Goal: Task Accomplishment & Management: Use online tool/utility

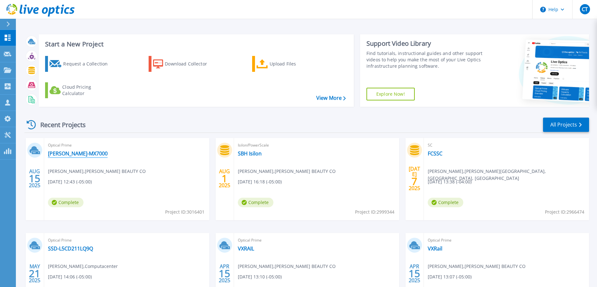
click at [72, 154] on link "[PERSON_NAME]-MX7000" at bounding box center [78, 153] width 60 height 6
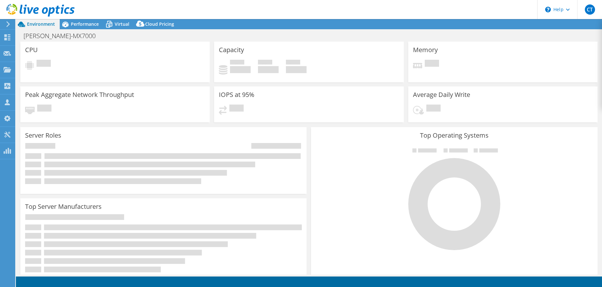
select select "USD"
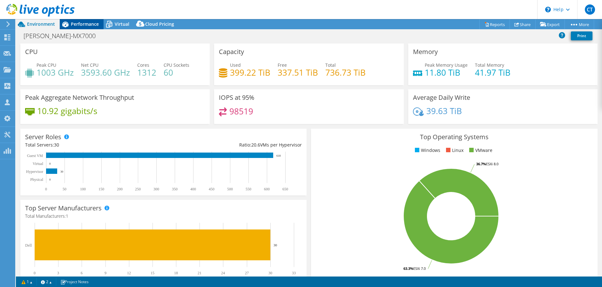
click at [89, 24] on span "Performance" at bounding box center [85, 24] width 28 height 6
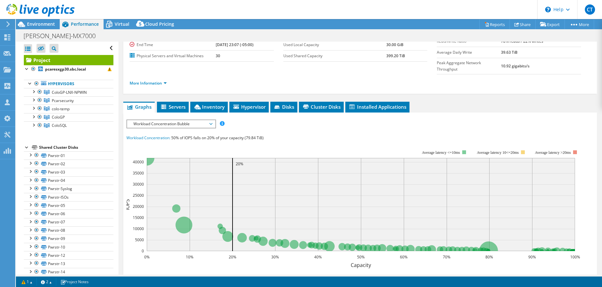
scroll to position [66, 0]
click at [210, 120] on span "Workload Concentration Bubble" at bounding box center [171, 124] width 82 height 8
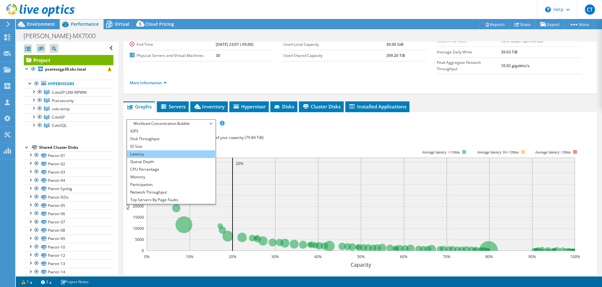
click at [177, 150] on li "Latency" at bounding box center [171, 154] width 88 height 8
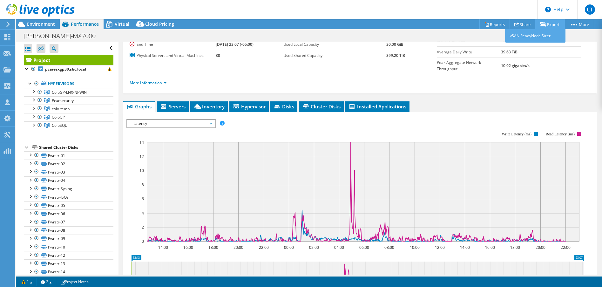
click at [548, 20] on link "Export" at bounding box center [550, 24] width 30 height 10
click at [495, 24] on link "Reports" at bounding box center [495, 24] width 31 height 10
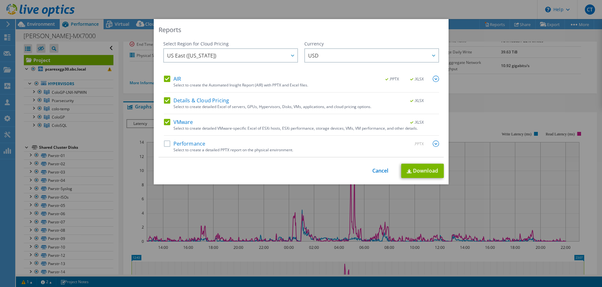
click at [168, 144] on label "Performance" at bounding box center [185, 143] width 42 height 6
click at [0, 0] on input "Performance" at bounding box center [0, 0] width 0 height 0
